Goal: Check status: Check status

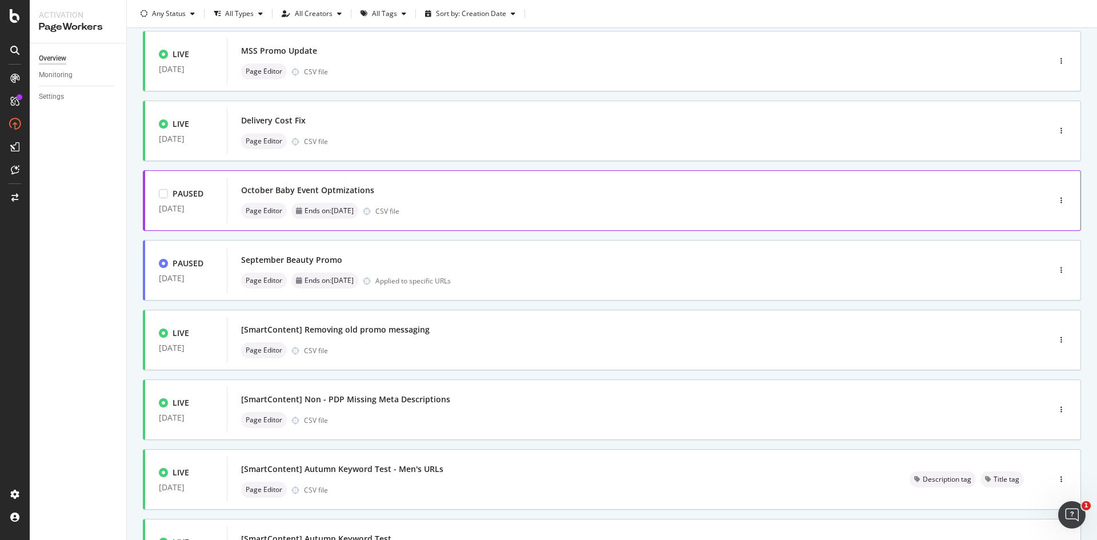
scroll to position [70, 0]
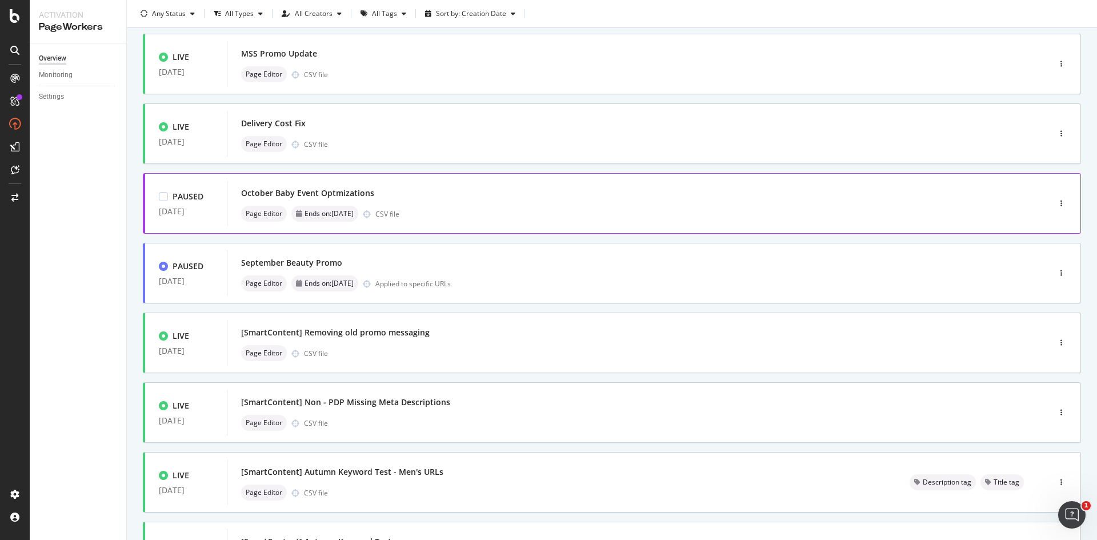
click at [517, 198] on div "October Baby Event Optmizations" at bounding box center [621, 193] width 760 height 16
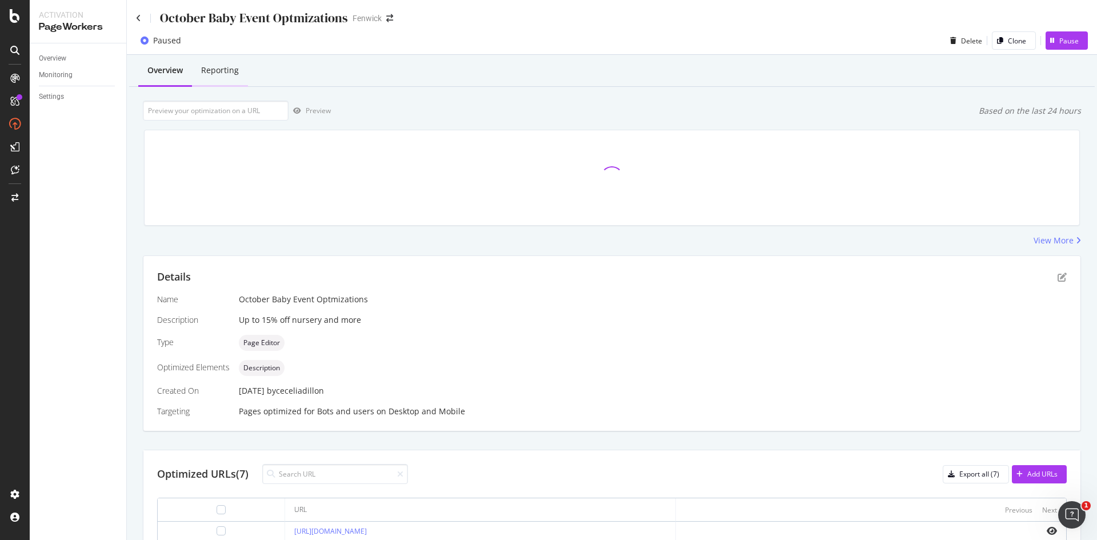
click at [211, 76] on div "Reporting" at bounding box center [220, 70] width 38 height 11
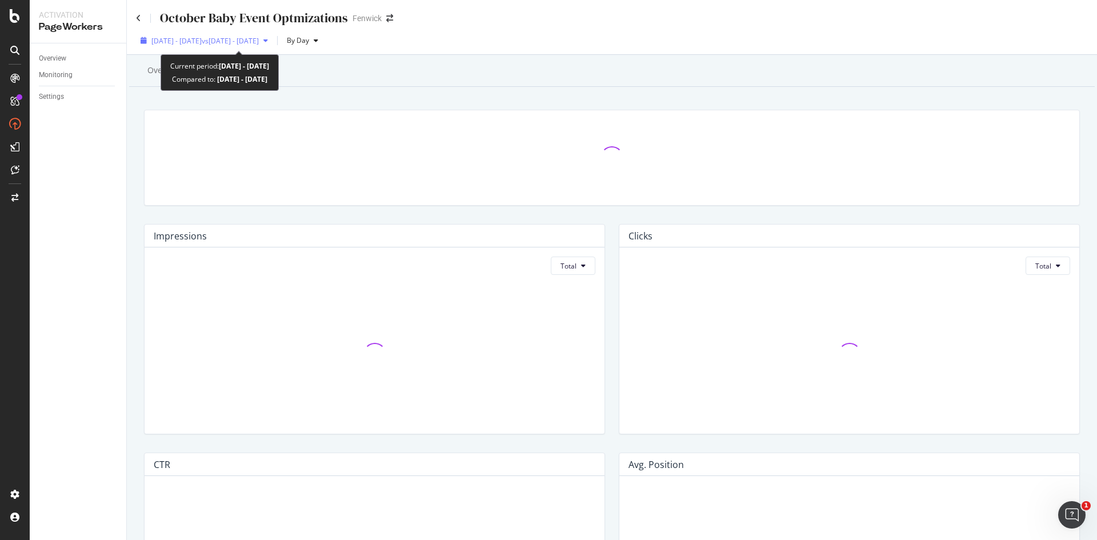
click at [259, 42] on span "vs [DATE] - [DATE]" at bounding box center [230, 41] width 57 height 10
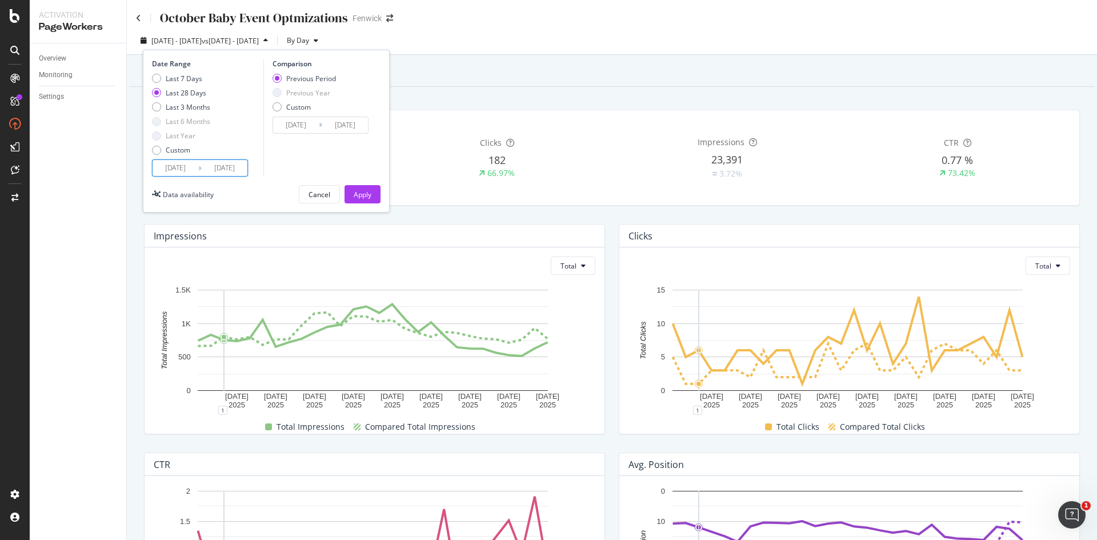
click at [181, 171] on input "[DATE]" at bounding box center [176, 168] width 46 height 16
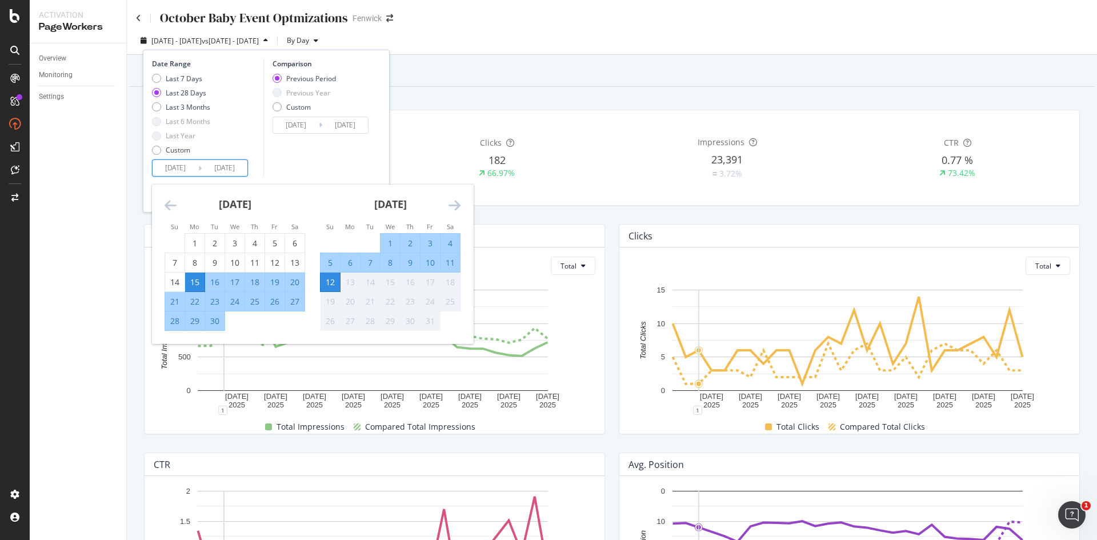
click at [385, 239] on div "1" at bounding box center [390, 243] width 19 height 11
type input "[DATE]"
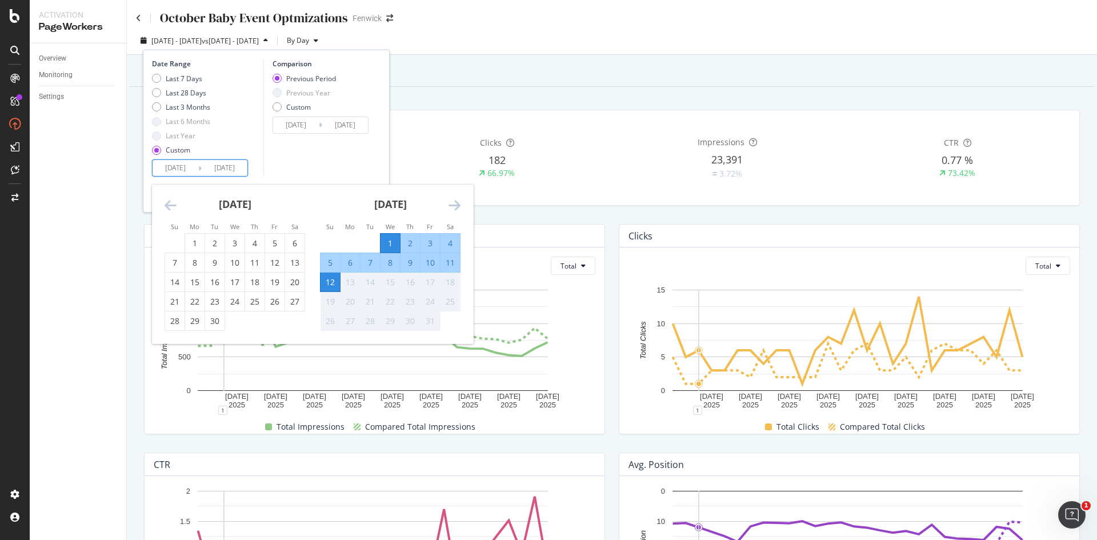
click at [324, 285] on div "12" at bounding box center [330, 282] width 19 height 11
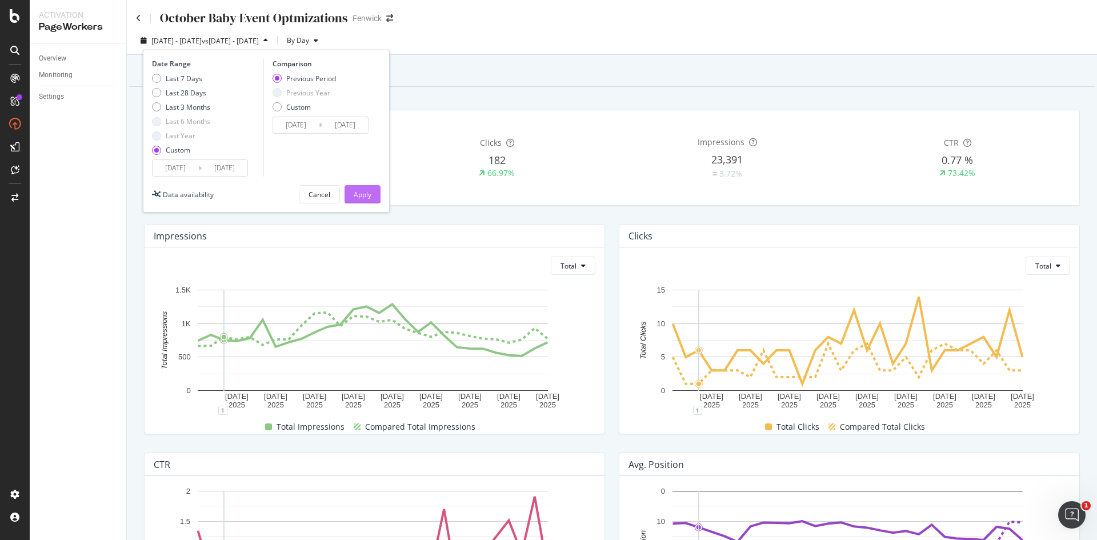
click at [354, 192] on div "Apply" at bounding box center [363, 195] width 18 height 10
